Goal: Check status

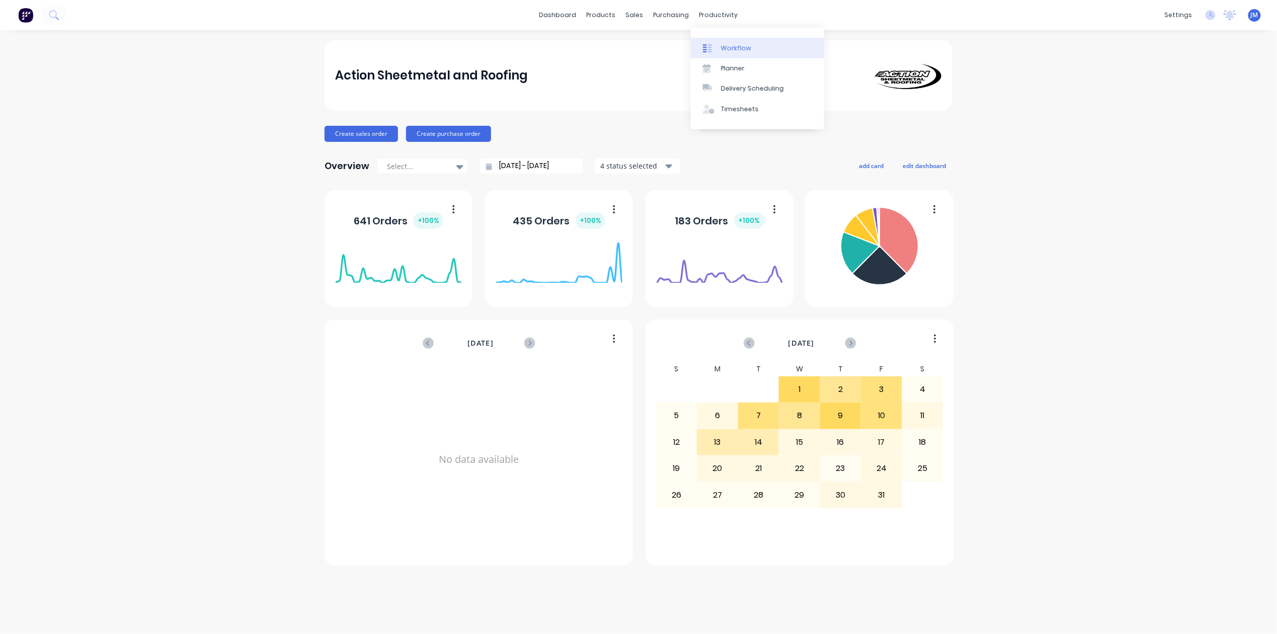
click at [721, 45] on div "Workflow" at bounding box center [736, 48] width 30 height 9
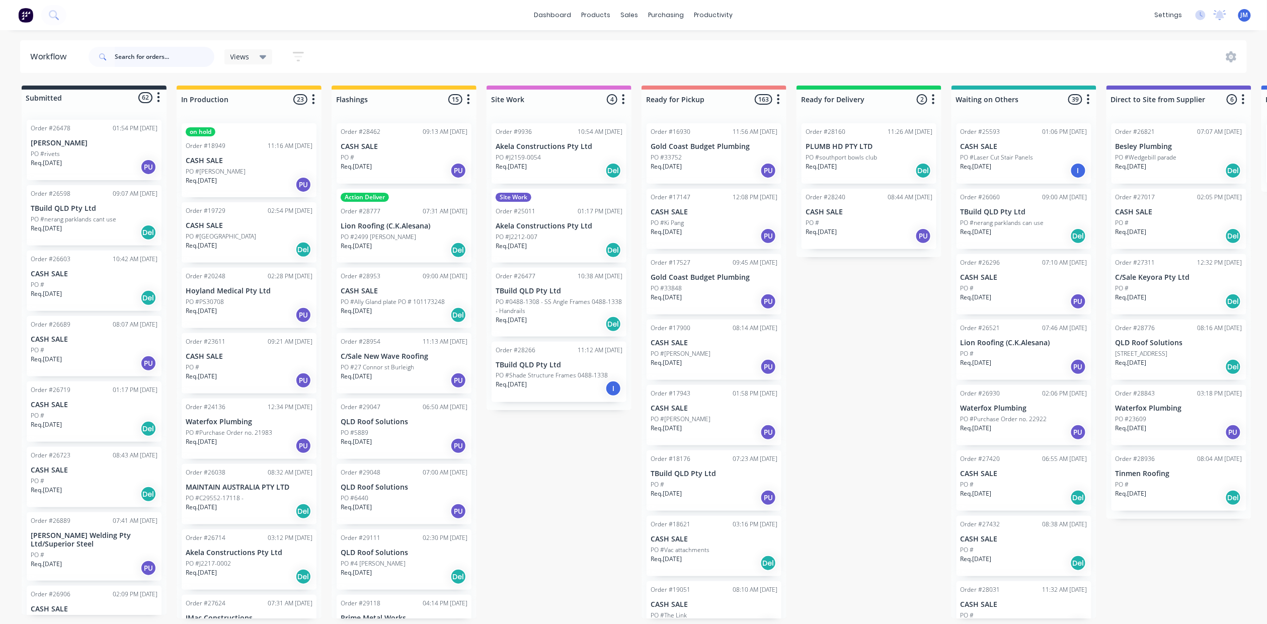
click at [145, 59] on input "text" at bounding box center [165, 57] width 100 height 20
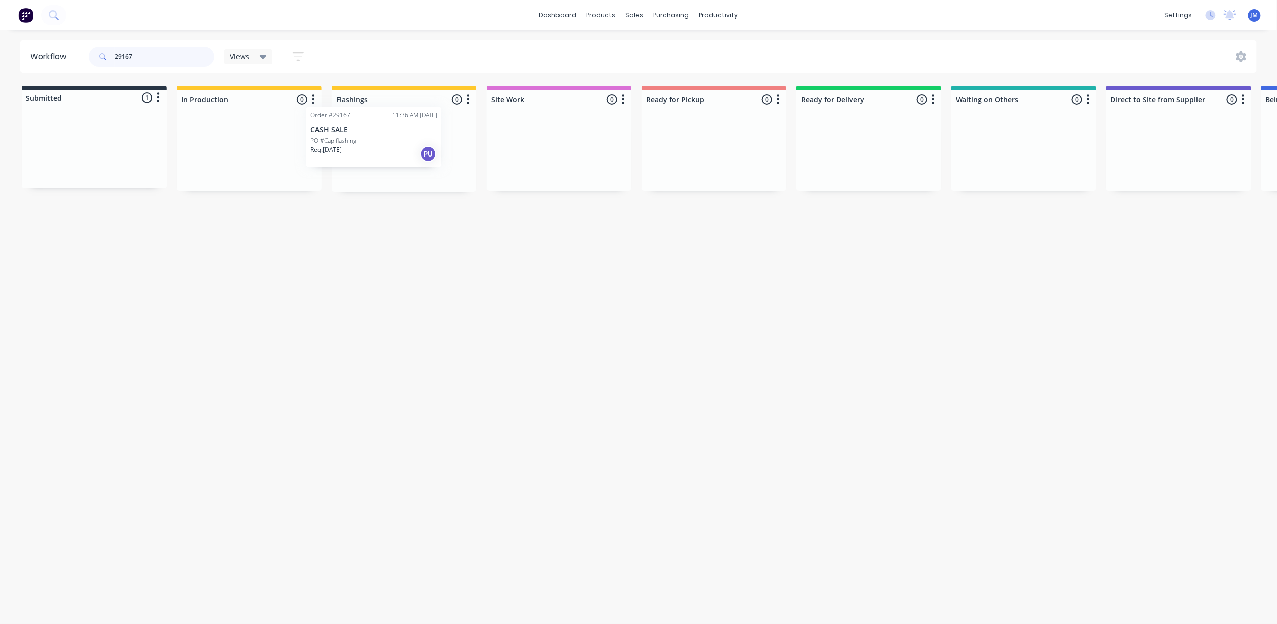
drag, startPoint x: 96, startPoint y: 162, endPoint x: 377, endPoint y: 150, distance: 282.1
click at [377, 150] on div "Submitted 1 Status colour #273444 hex #273444 Save Cancel Summaries Total order…" at bounding box center [904, 139] width 1824 height 106
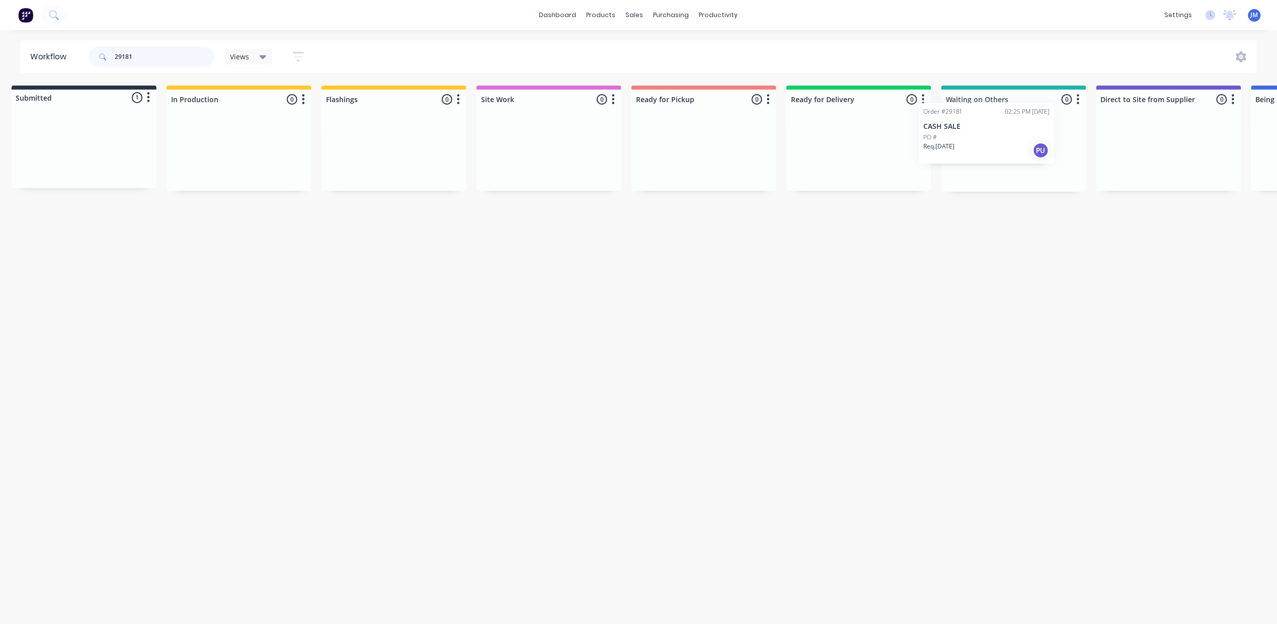
drag, startPoint x: 109, startPoint y: 155, endPoint x: 1004, endPoint y: 139, distance: 895.3
click at [1004, 139] on div "Submitted 1 Status colour #273444 hex #273444 Save Cancel Summaries Total order…" at bounding box center [894, 139] width 1824 height 106
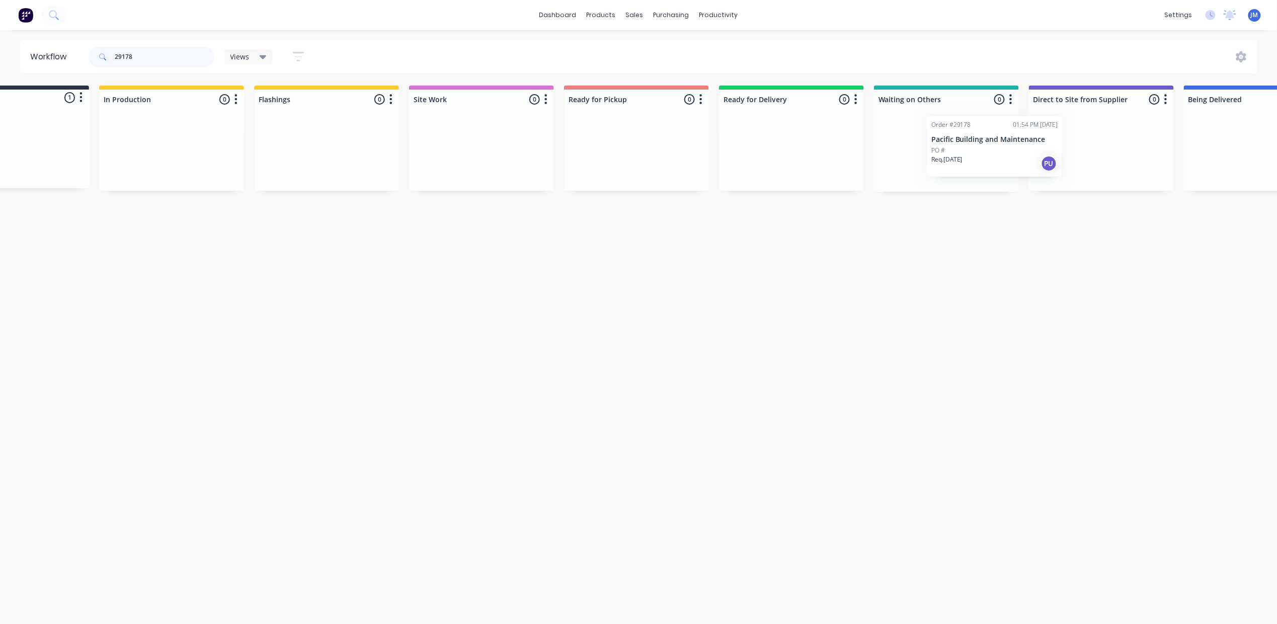
drag, startPoint x: 496, startPoint y: 161, endPoint x: 1025, endPoint y: 148, distance: 529.0
click at [1025, 148] on div "Submitted 1 Status colour #273444 hex #273444 Save Cancel Summaries Total order…" at bounding box center [827, 139] width 1824 height 106
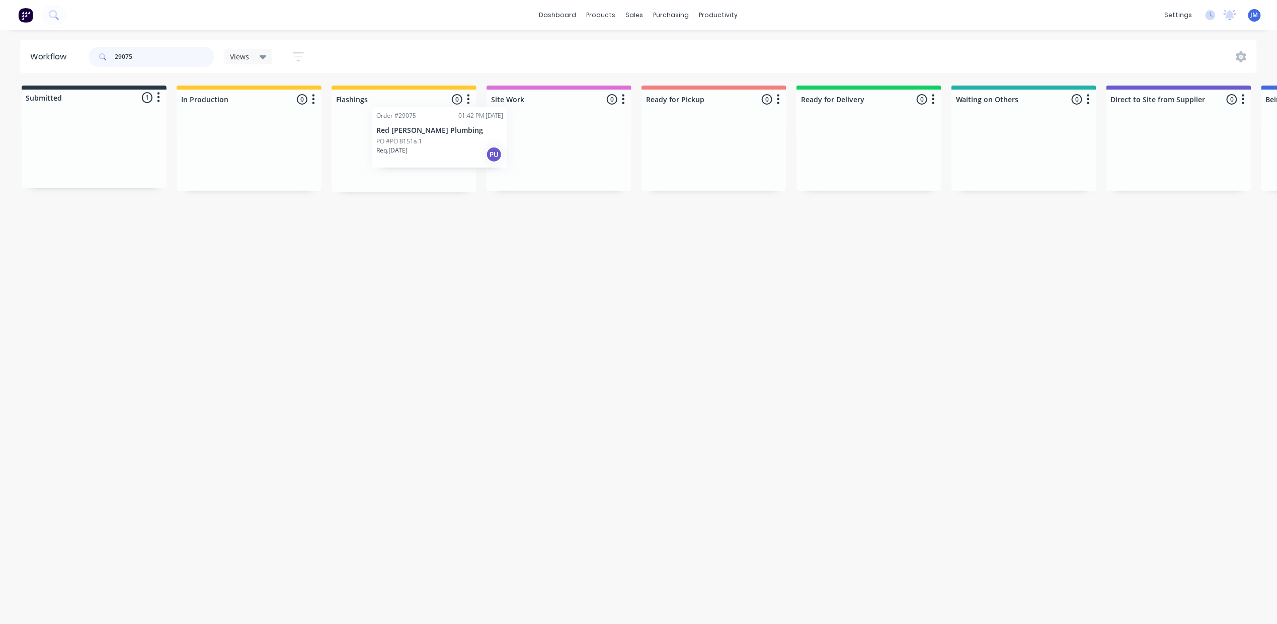
drag, startPoint x: 72, startPoint y: 139, endPoint x: 421, endPoint y: 129, distance: 348.4
click at [421, 129] on div "Submitted 1 Status colour #273444 hex #273444 Save Cancel Summaries Total order…" at bounding box center [904, 139] width 1824 height 106
type input "2"
click at [771, 264] on div "Mark as Picked Up" at bounding box center [791, 265] width 101 height 21
click at [148, 53] on input "29113" at bounding box center [165, 57] width 100 height 20
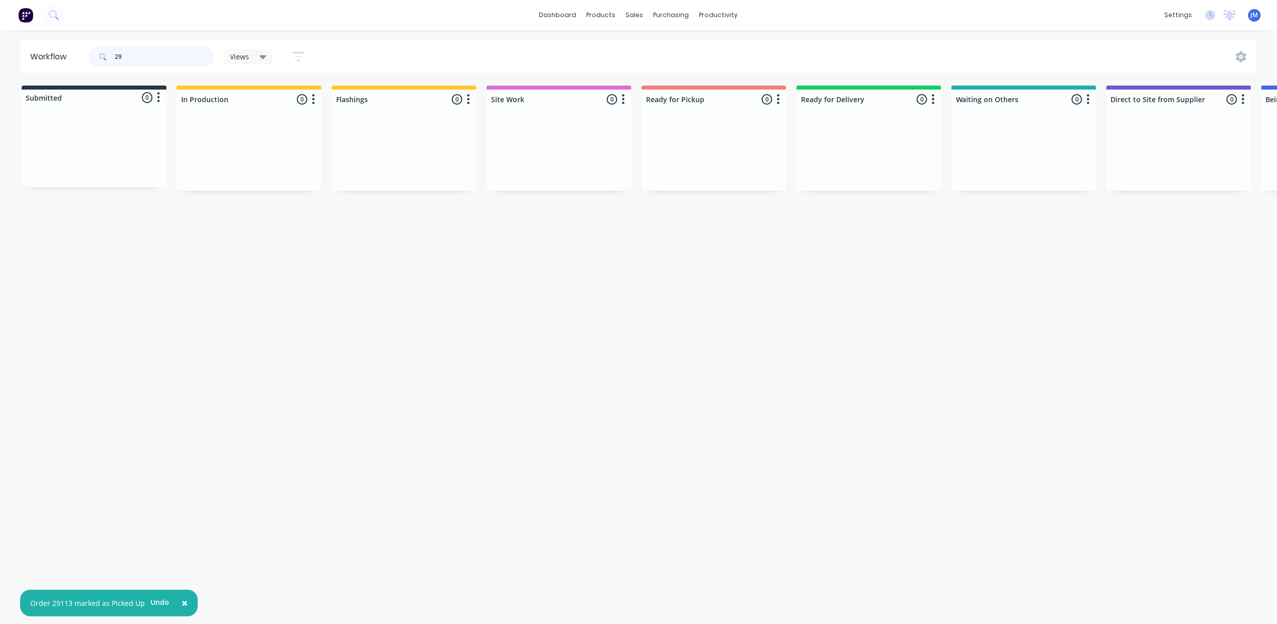
type input "2"
click at [735, 256] on div "Mark as Picked Up" at bounding box center [749, 256] width 101 height 21
drag, startPoint x: 164, startPoint y: 57, endPoint x: 131, endPoint y: 53, distance: 33.5
click at [164, 57] on input "29095" at bounding box center [165, 57] width 100 height 20
type input "2"
